Goal: Find specific page/section: Find specific page/section

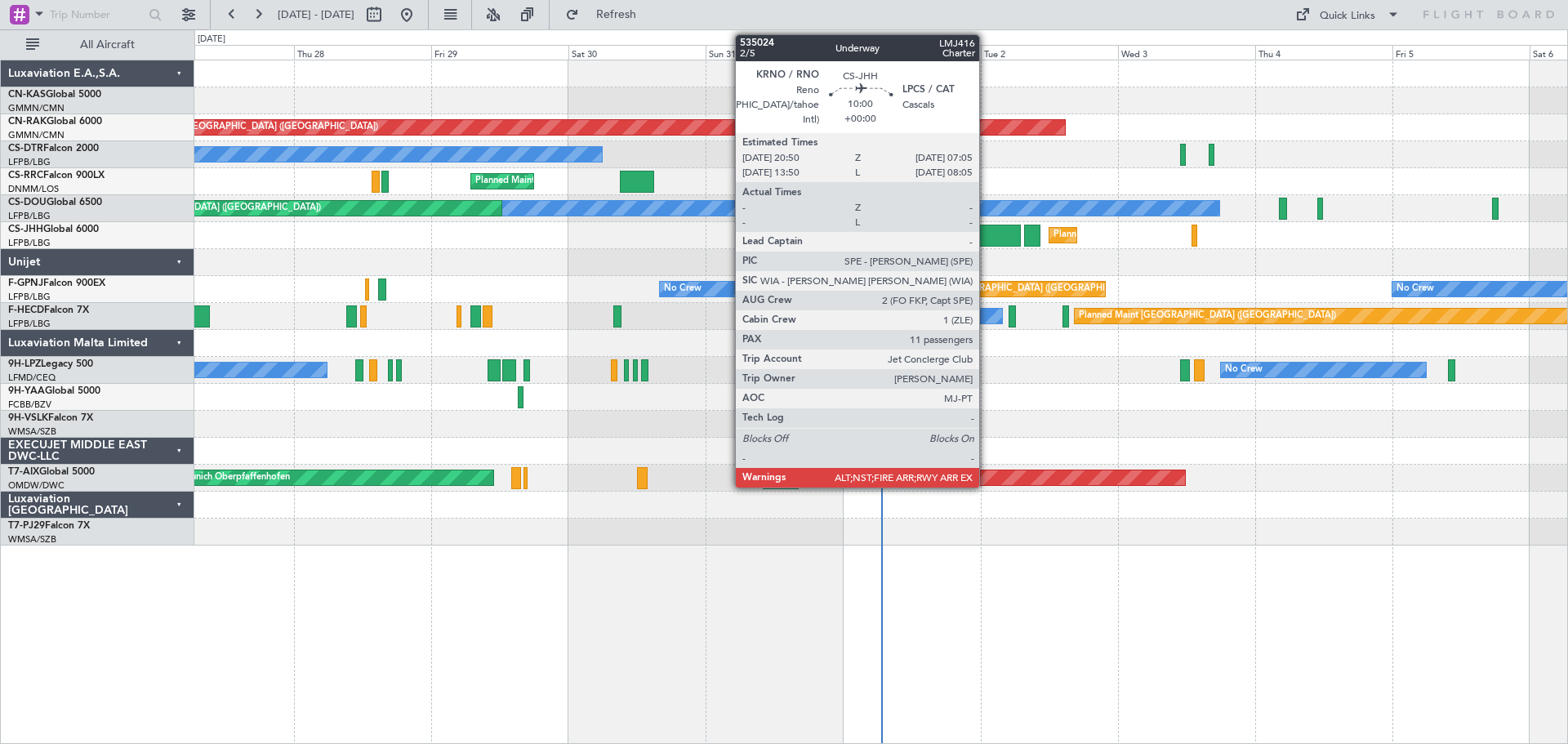
click at [987, 231] on div at bounding box center [991, 235] width 59 height 22
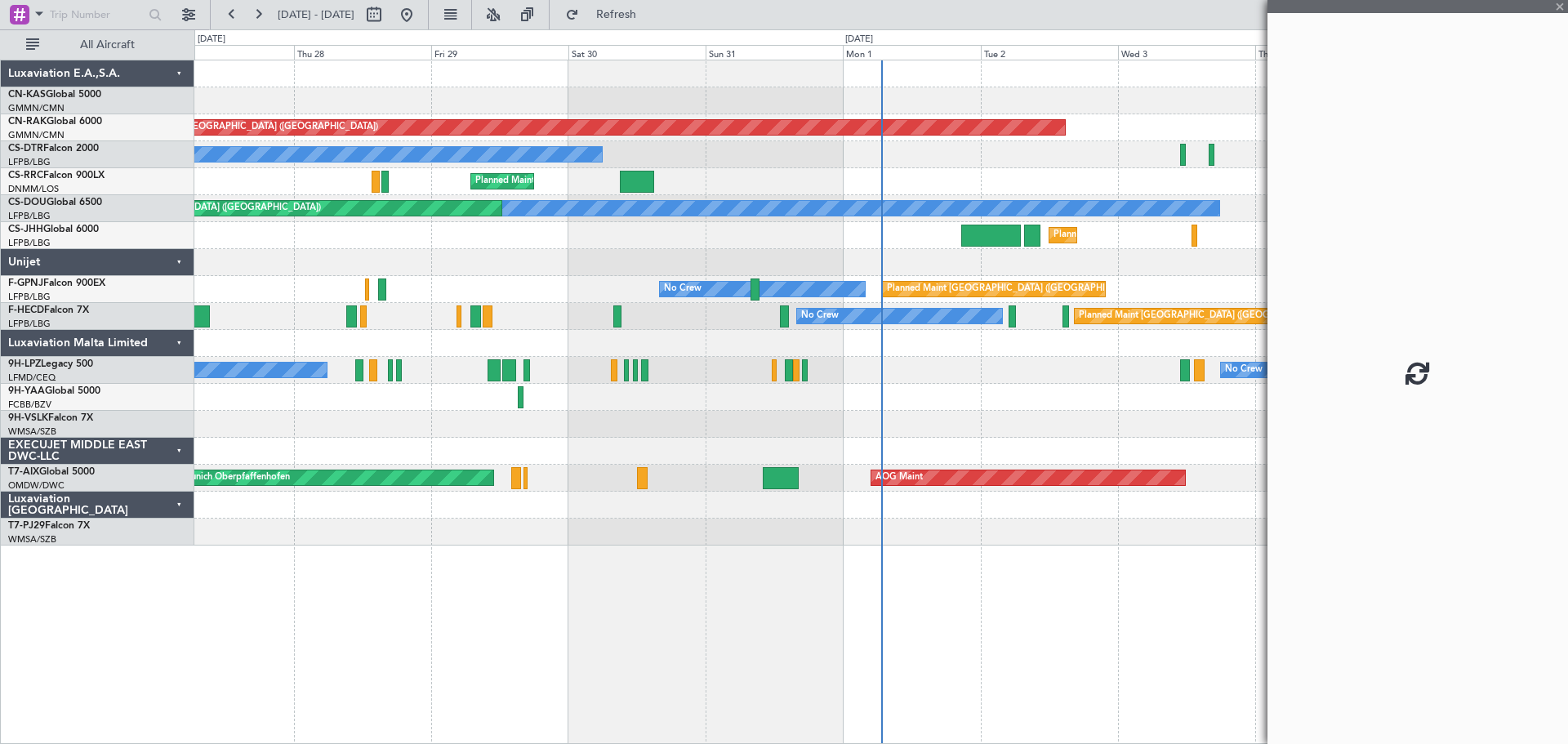
click at [987, 231] on div at bounding box center [991, 235] width 59 height 22
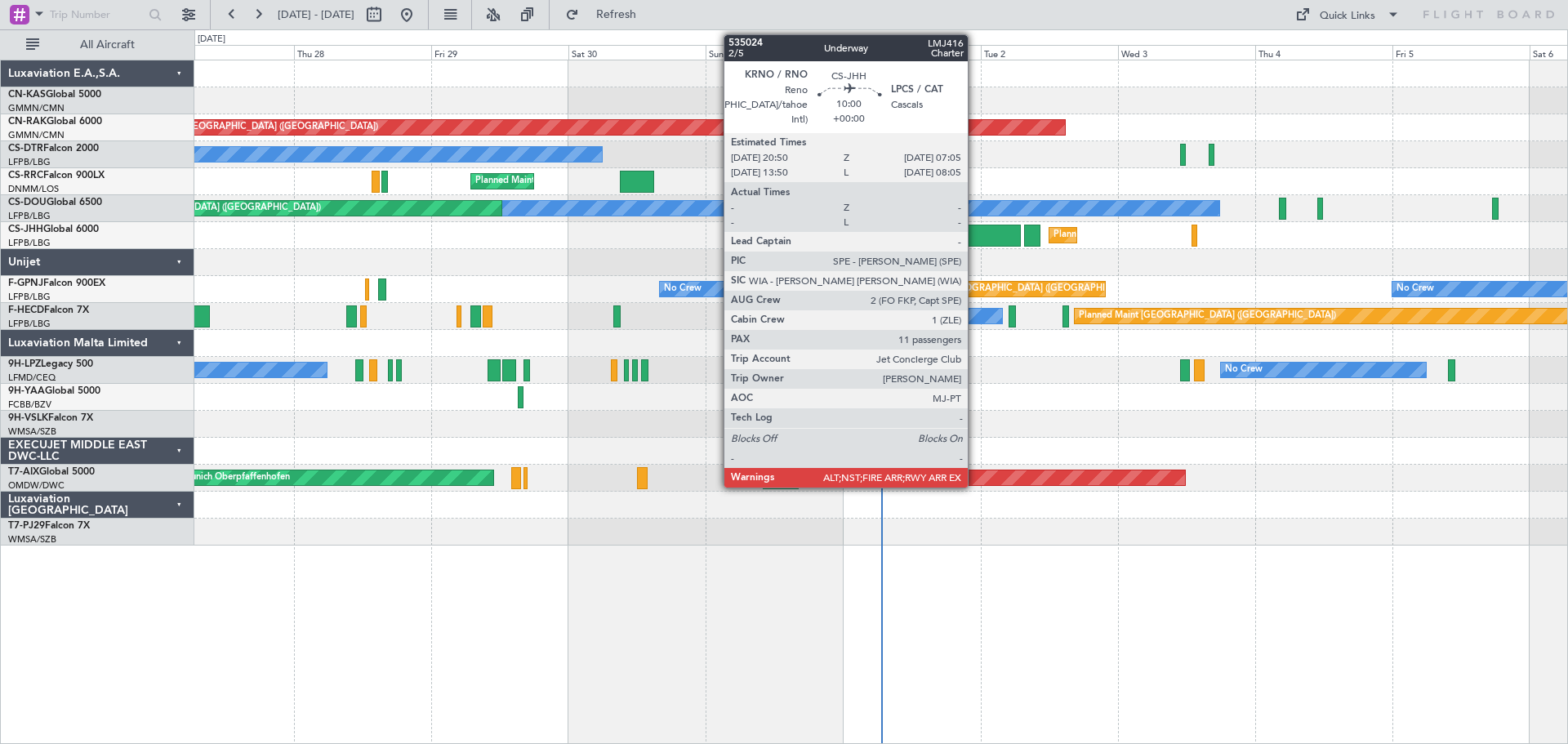
click at [975, 242] on div at bounding box center [991, 235] width 59 height 22
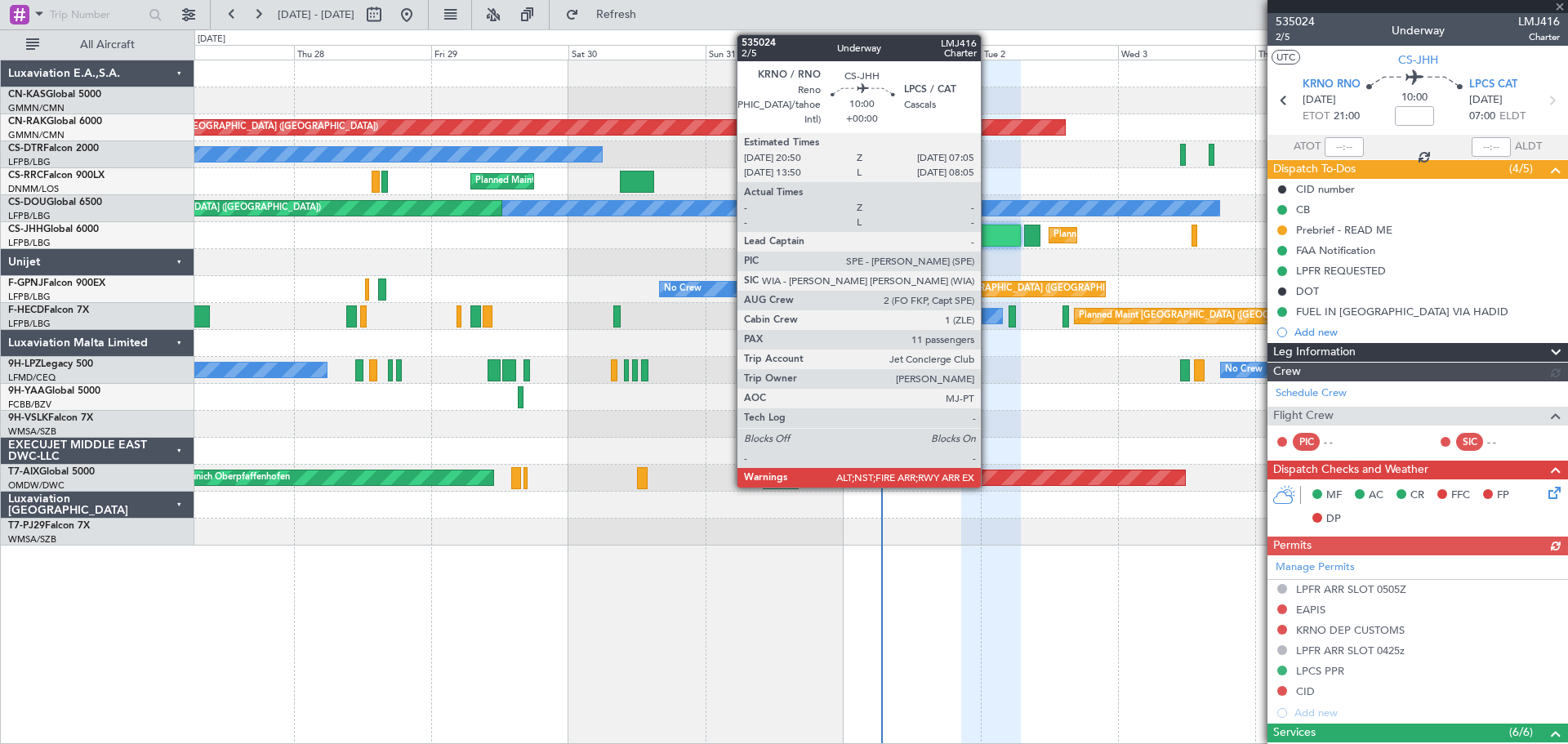
click at [988, 242] on div at bounding box center [991, 235] width 59 height 22
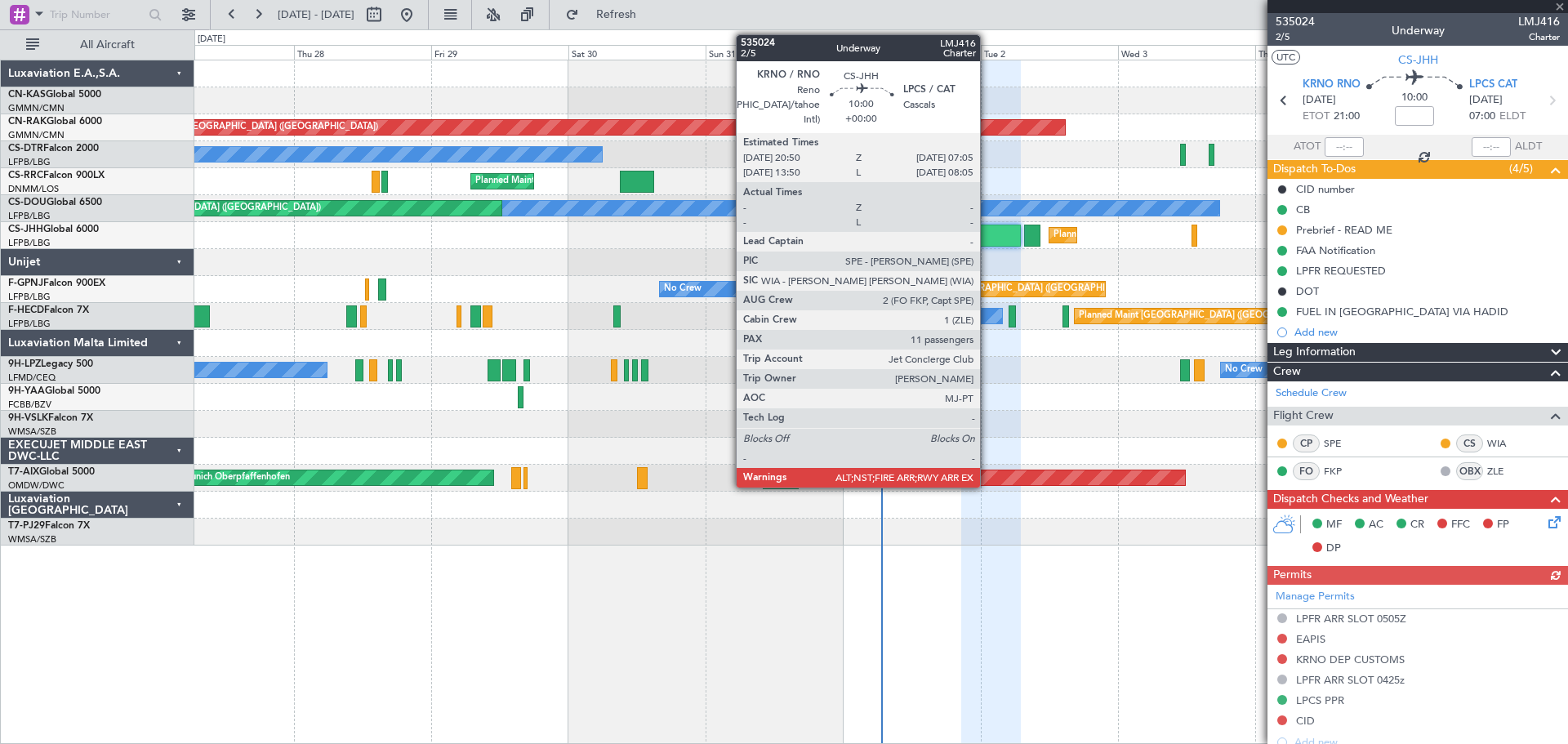
click at [988, 242] on div at bounding box center [991, 235] width 59 height 22
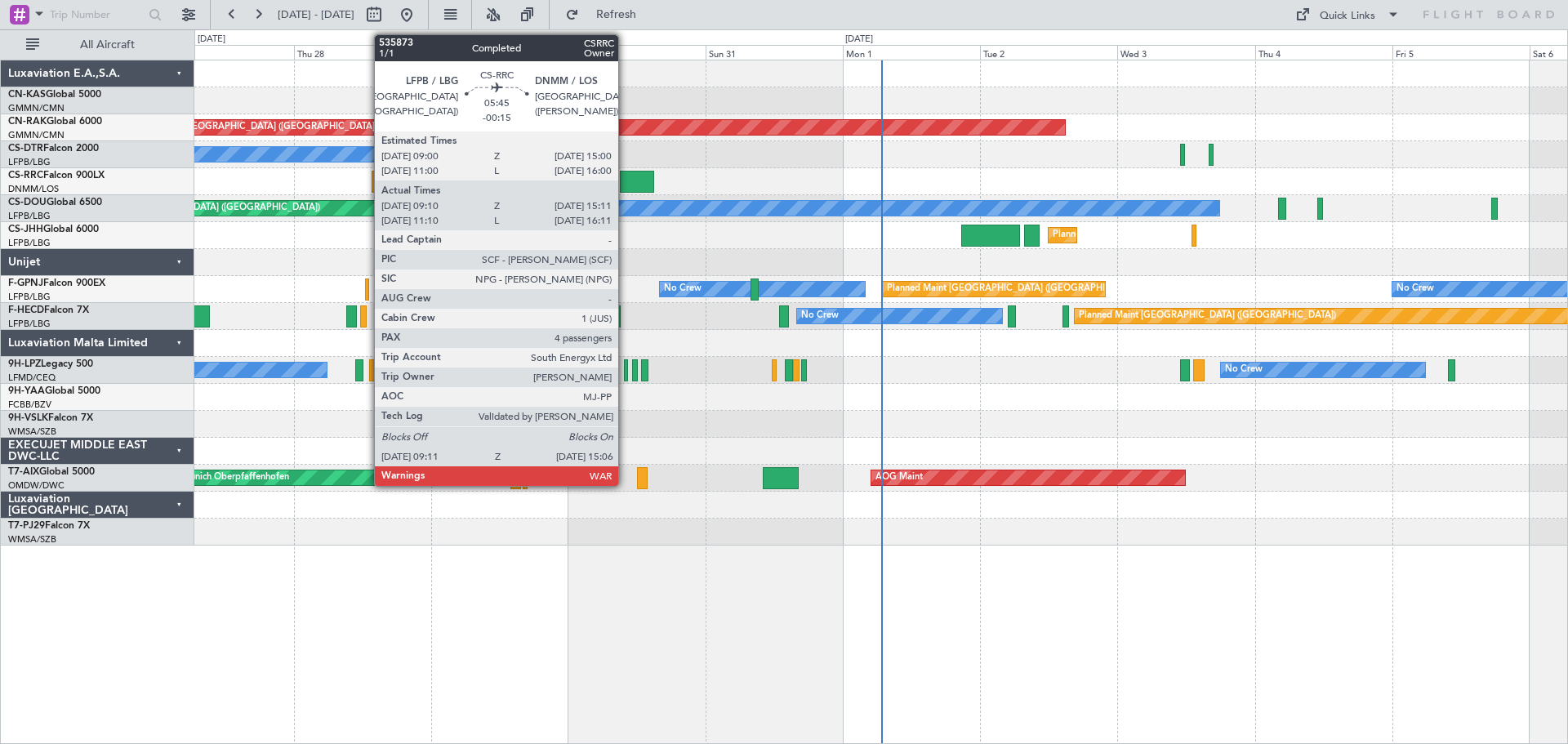
click at [626, 183] on div at bounding box center [637, 181] width 34 height 22
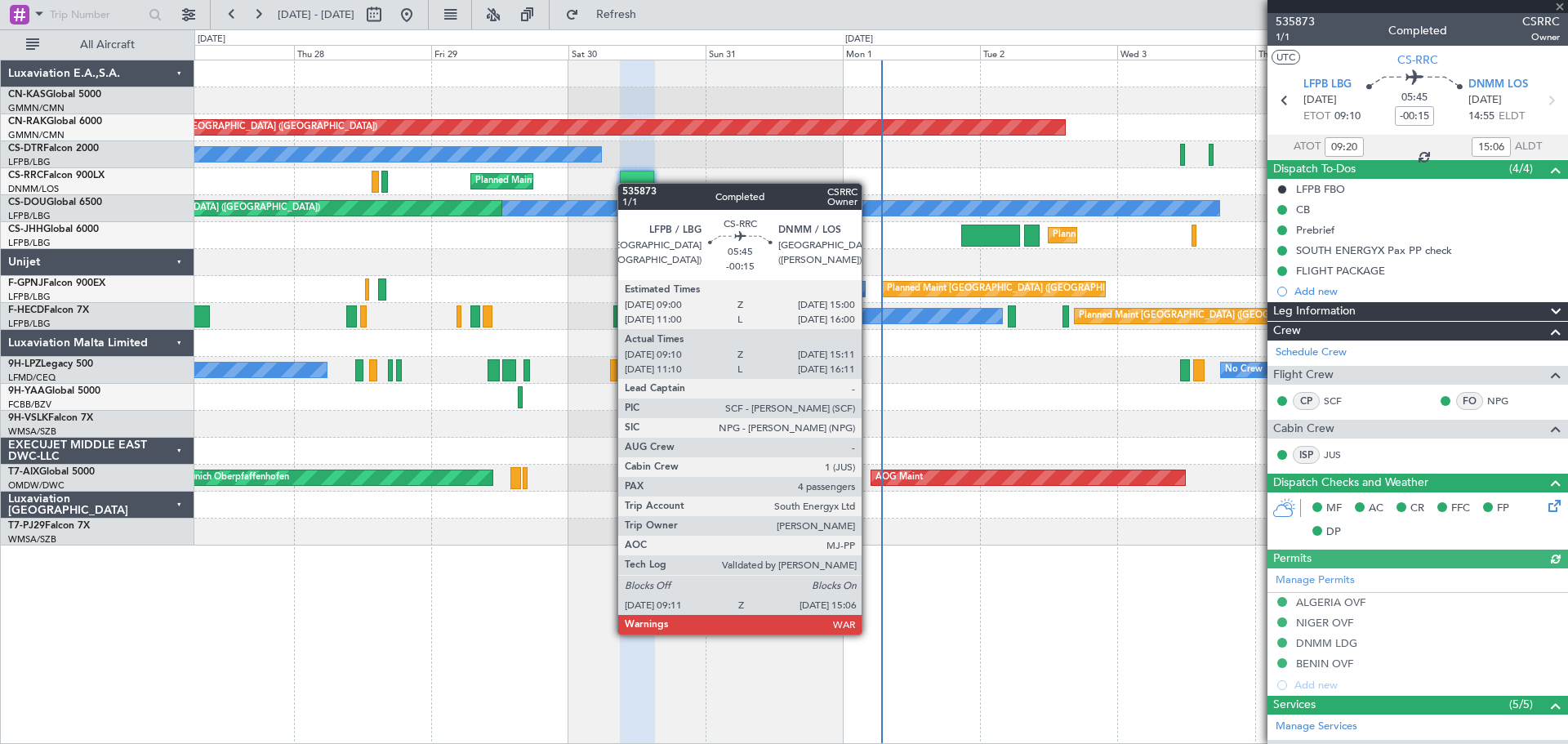
click at [626, 183] on div at bounding box center [637, 181] width 34 height 22
